Goal: Task Accomplishment & Management: Complete application form

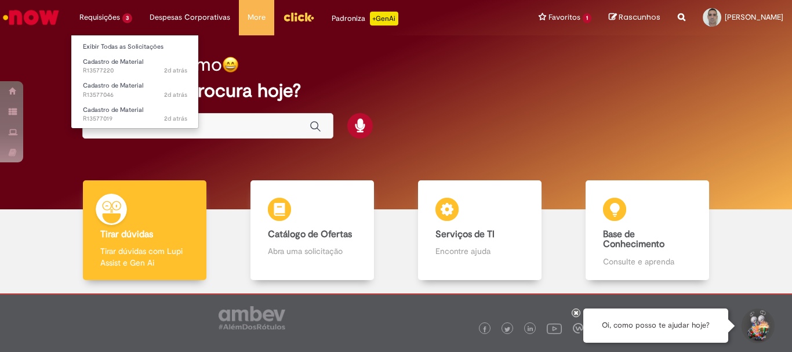
click at [104, 16] on li "Requisições 3 Exibir Todas as Solicitações Cadastro de Material 2d atrás 2 dias…" at bounding box center [106, 17] width 70 height 35
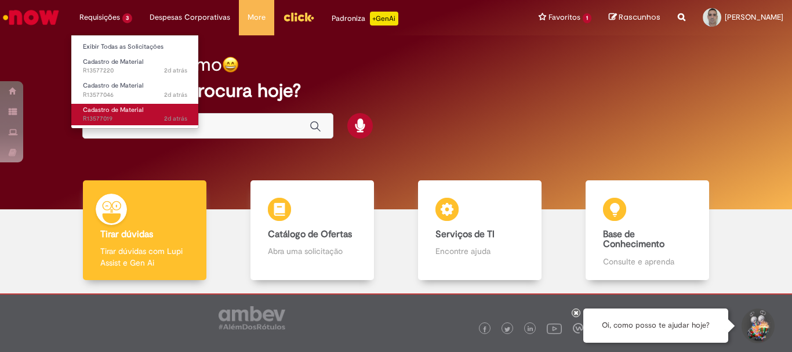
click at [108, 114] on span "Cadastro de Material" at bounding box center [113, 109] width 60 height 9
click at [107, 114] on span "Cadastro de Material" at bounding box center [113, 109] width 60 height 9
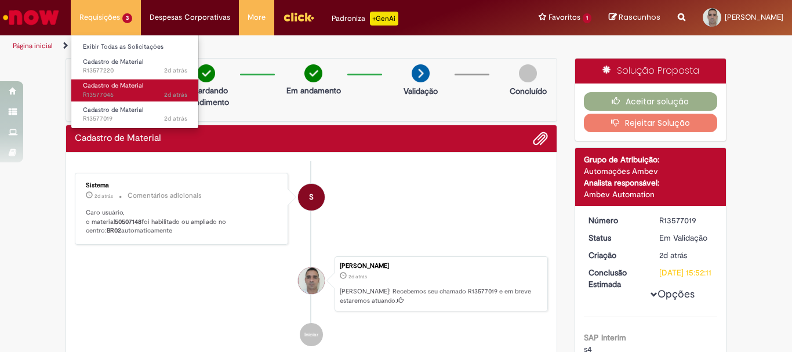
click at [105, 87] on span "Cadastro de Material" at bounding box center [113, 85] width 60 height 9
click at [105, 86] on span "Cadastro de Material" at bounding box center [113, 85] width 60 height 9
click at [104, 86] on span "Cadastro de Material" at bounding box center [113, 85] width 60 height 9
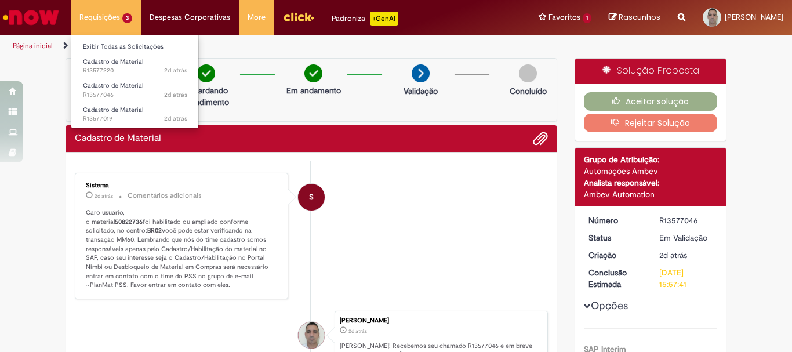
click at [101, 14] on li "Requisições 3 Exibir Todas as Solicitações Cadastro de Material 2d atrás 2 dias…" at bounding box center [106, 17] width 70 height 35
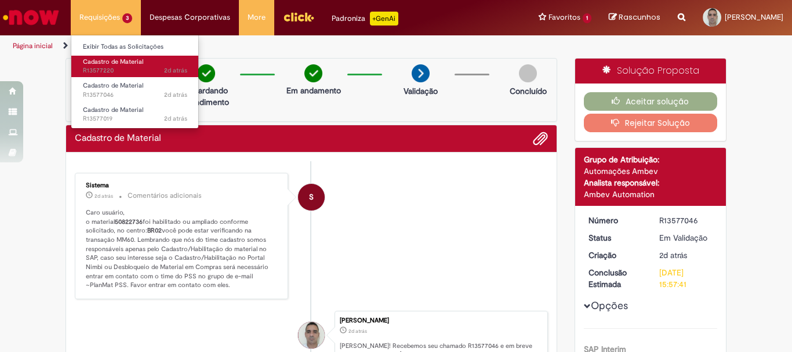
click at [100, 68] on span "2d atrás 2 dias atrás R13577220" at bounding box center [135, 70] width 104 height 9
click at [100, 67] on span "2d atrás 2 dias atrás R13577220" at bounding box center [135, 70] width 104 height 9
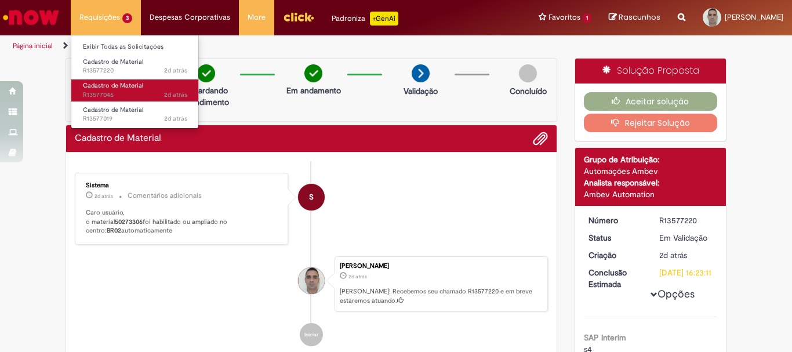
click at [91, 95] on span "2d atrás 2 dias atrás R13577046" at bounding box center [135, 94] width 104 height 9
click at [90, 94] on span "2d atrás 2 dias atrás R13577046" at bounding box center [135, 94] width 104 height 9
